Goal: Check status: Check status

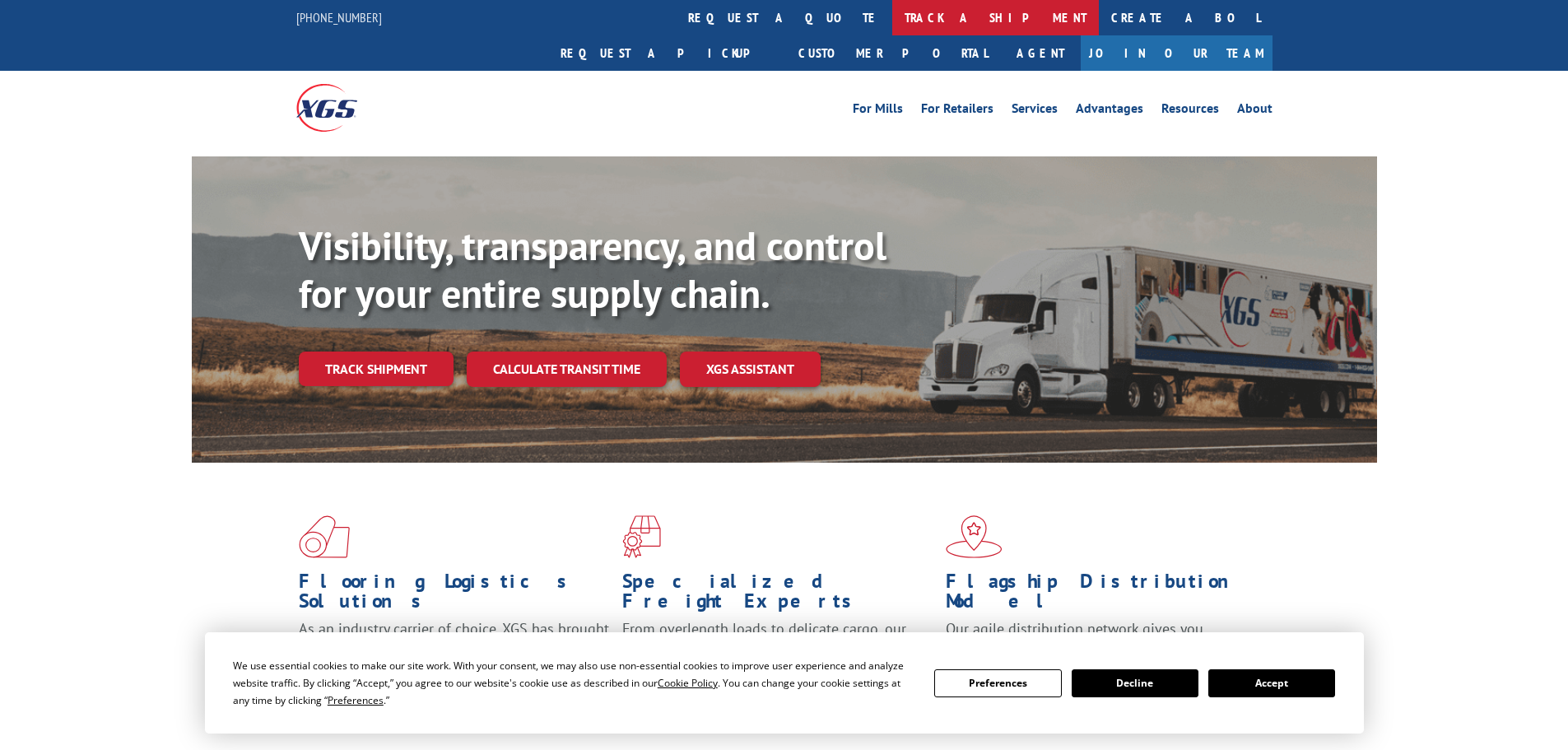
click at [892, 21] on link "track a shipment" at bounding box center [996, 17] width 206 height 35
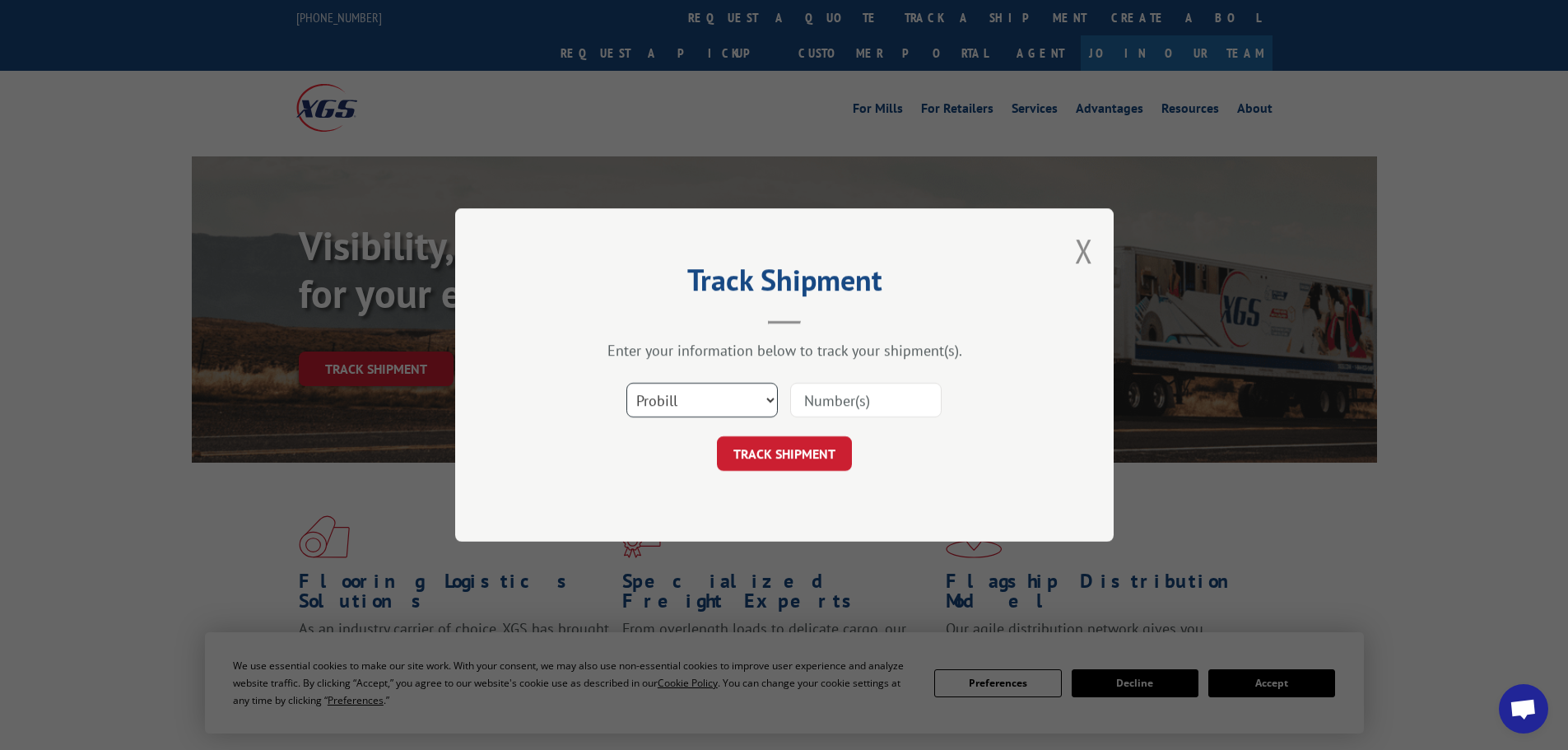
click at [715, 394] on select "Select category... Probill BOL PO" at bounding box center [702, 400] width 152 height 34
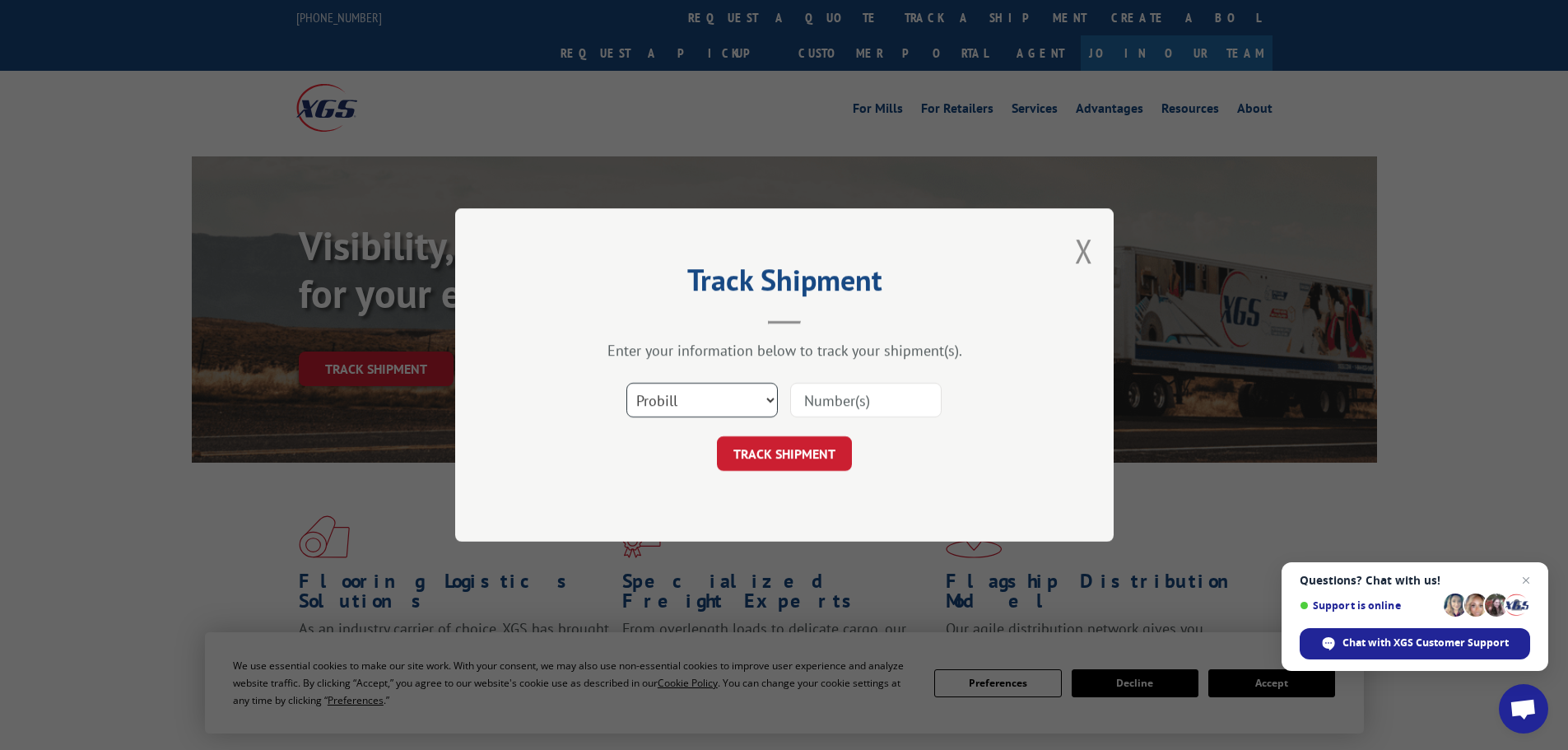
select select "bol"
click at [627, 383] on select "Select category... Probill BOL PO" at bounding box center [702, 400] width 152 height 34
click at [862, 396] on input at bounding box center [866, 400] width 152 height 34
paste input "5544920"
type input "5544920"
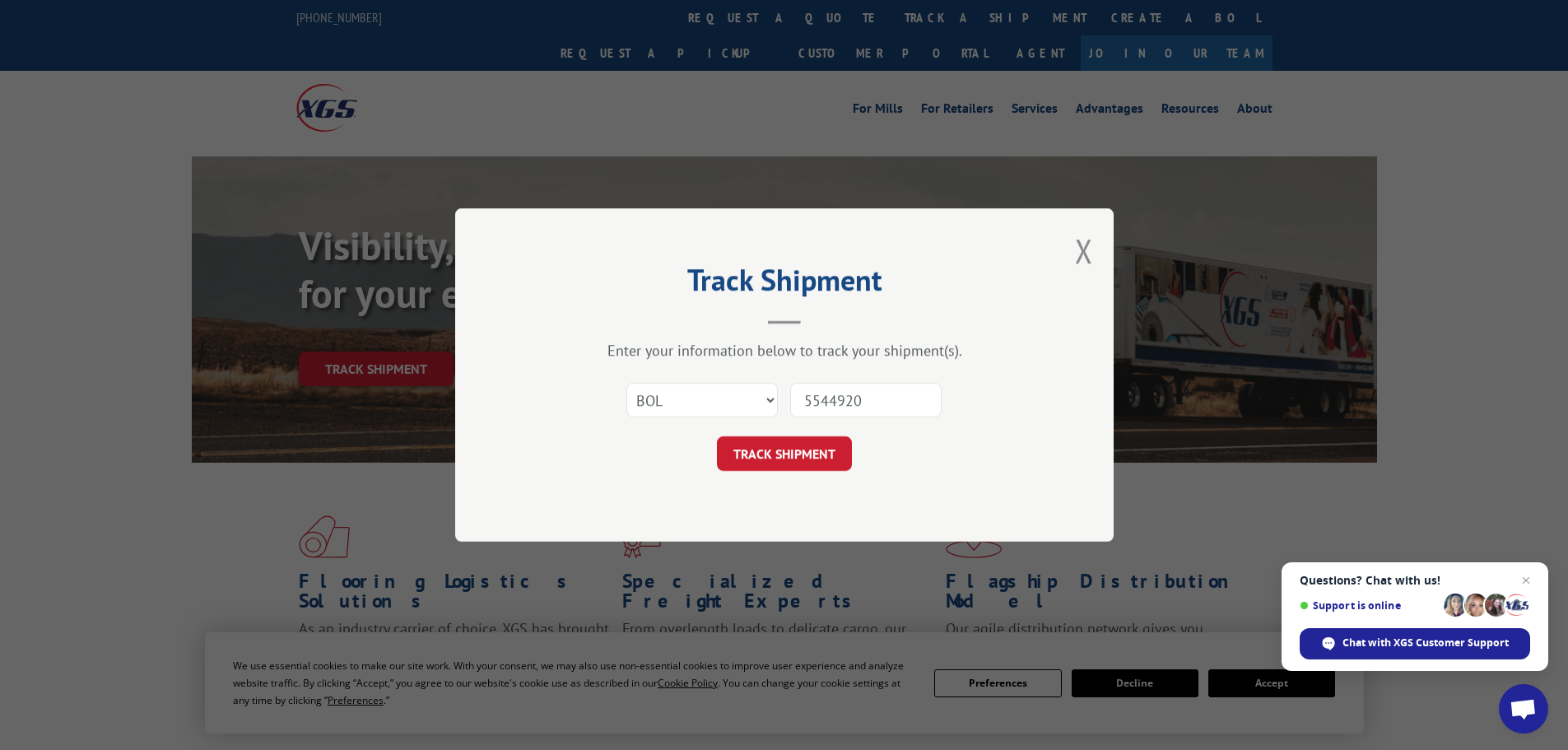
click at [793, 449] on button "TRACK SHIPMENT" at bounding box center [784, 454] width 135 height 34
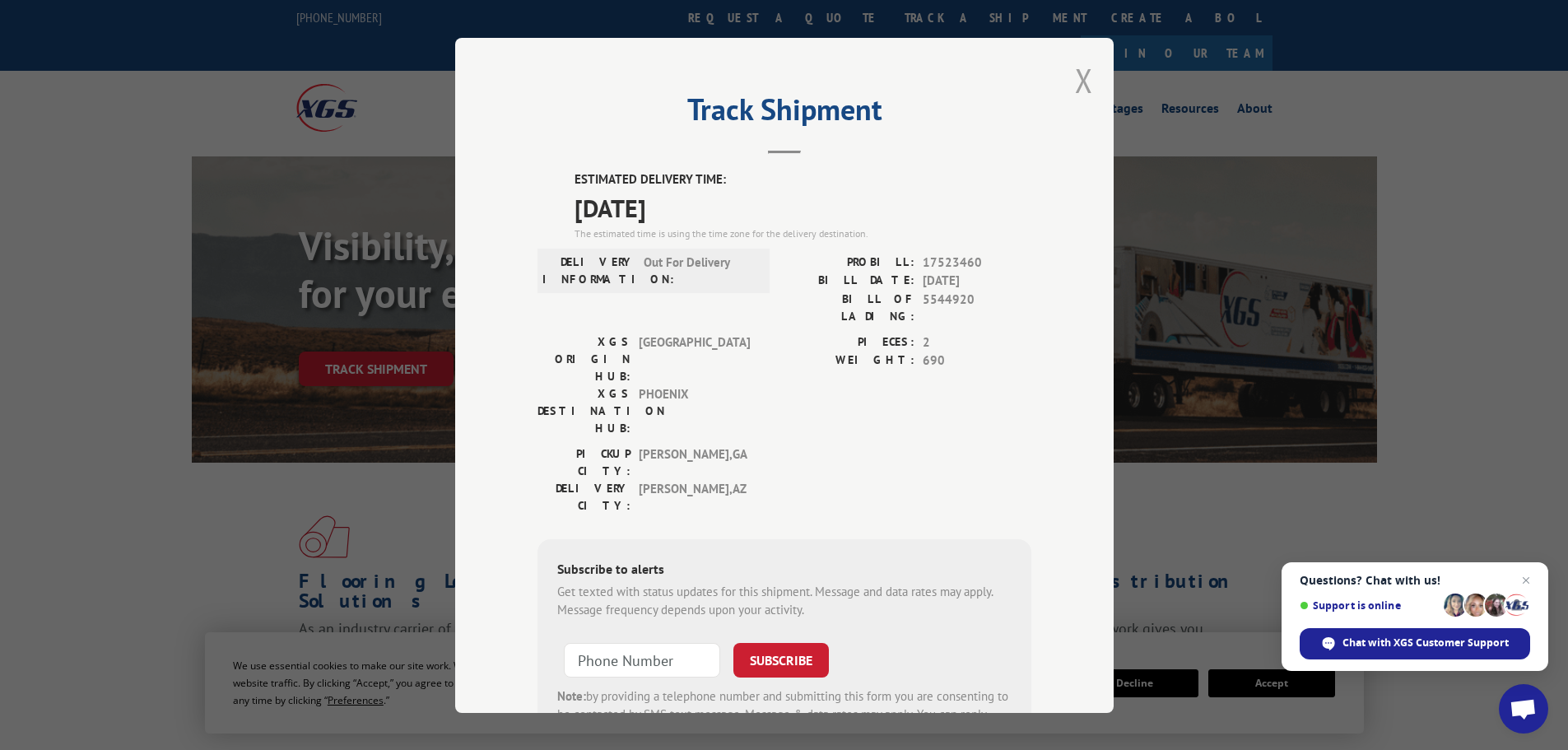
click at [1077, 81] on button "Close modal" at bounding box center [1084, 80] width 18 height 44
